Goal: Information Seeking & Learning: Understand process/instructions

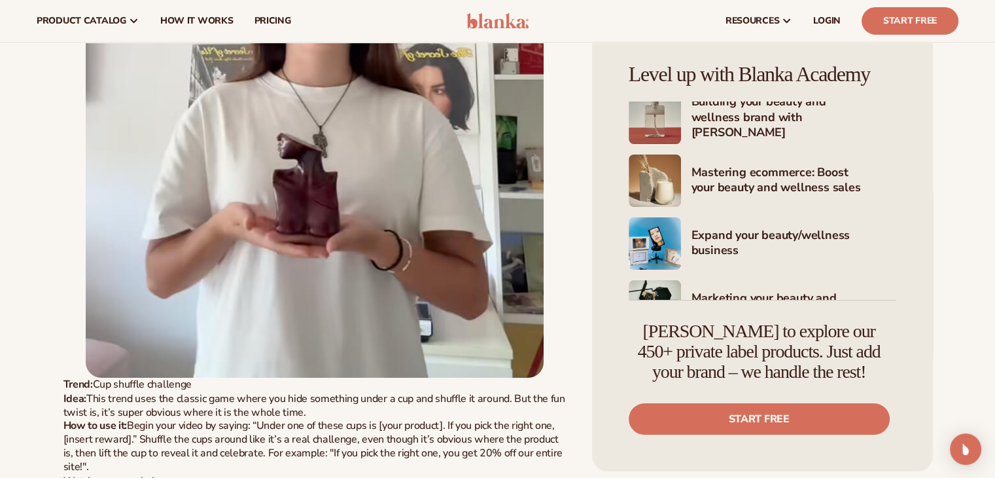
scroll to position [4876, 0]
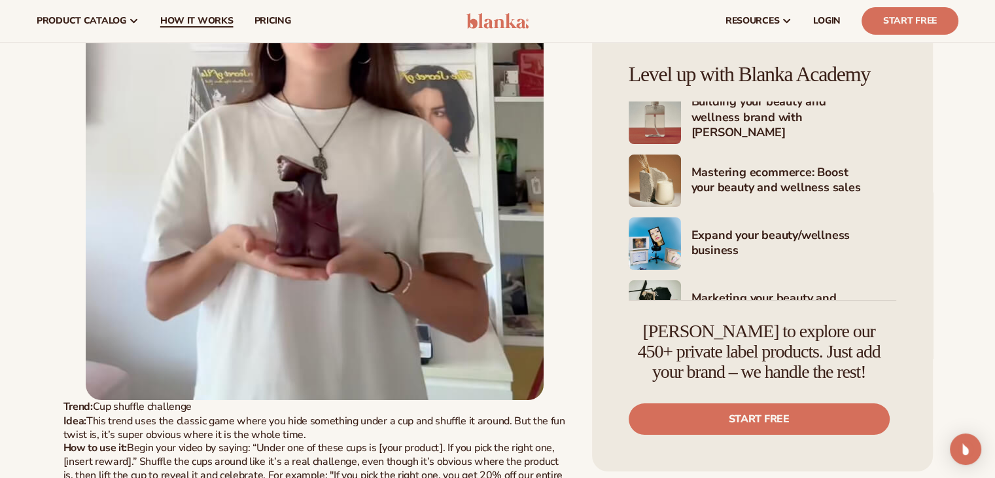
click at [196, 22] on span "How It Works" at bounding box center [196, 21] width 73 height 10
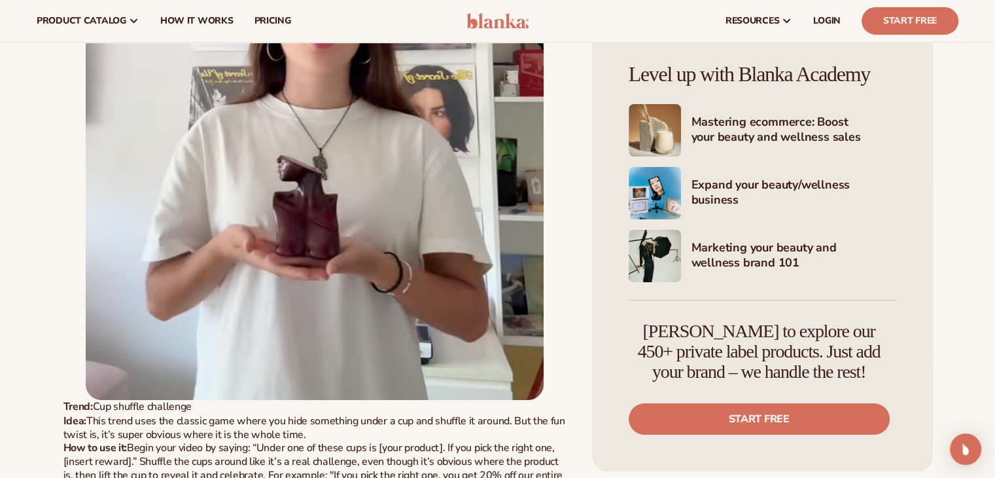
scroll to position [60, 0]
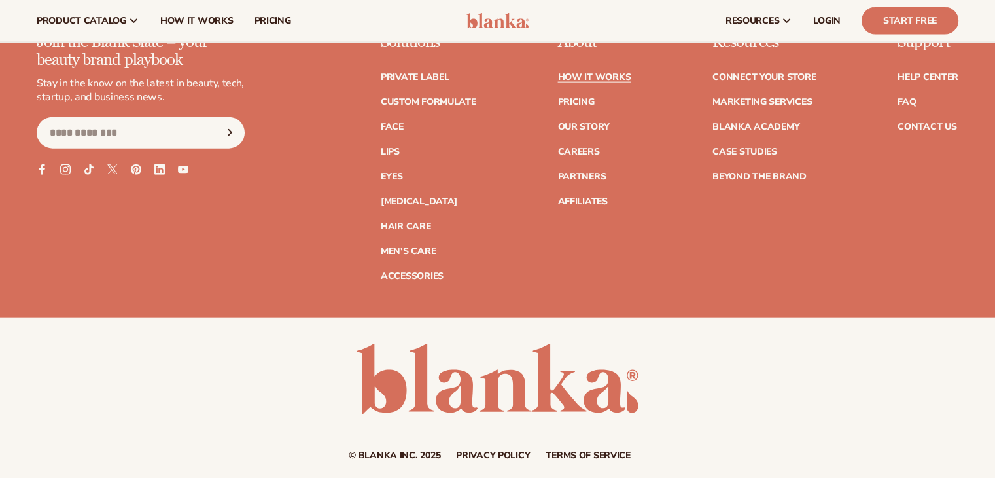
scroll to position [3053, 0]
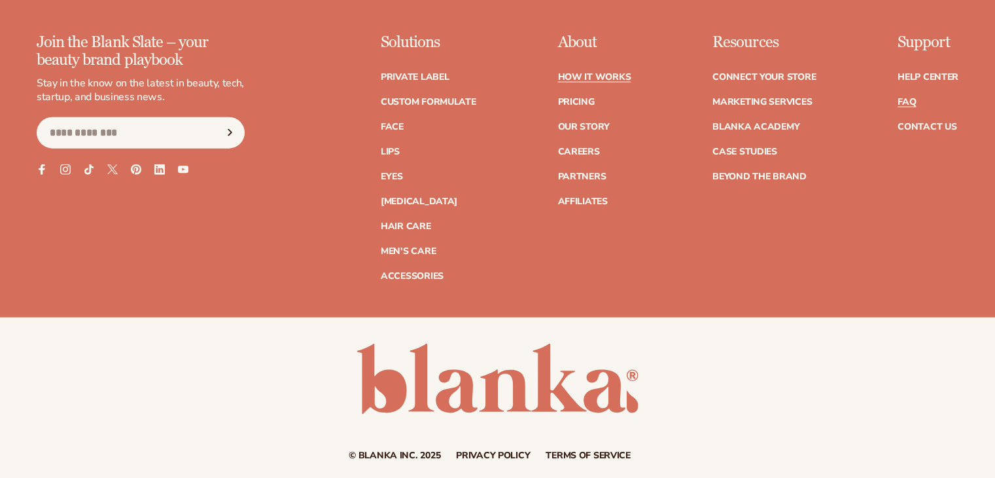
click at [910, 97] on link "FAQ" at bounding box center [907, 101] width 18 height 9
